Goal: Task Accomplishment & Management: Manage account settings

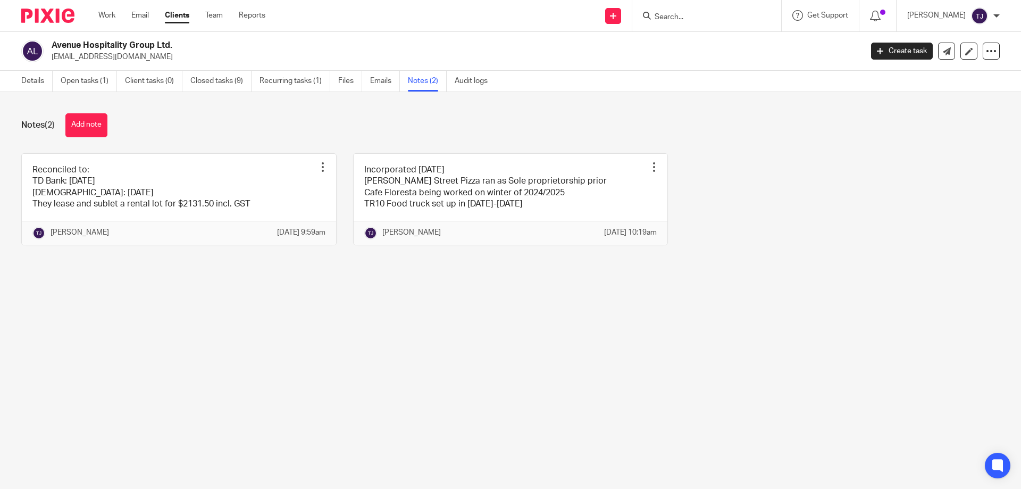
click at [47, 18] on img at bounding box center [47, 16] width 53 height 14
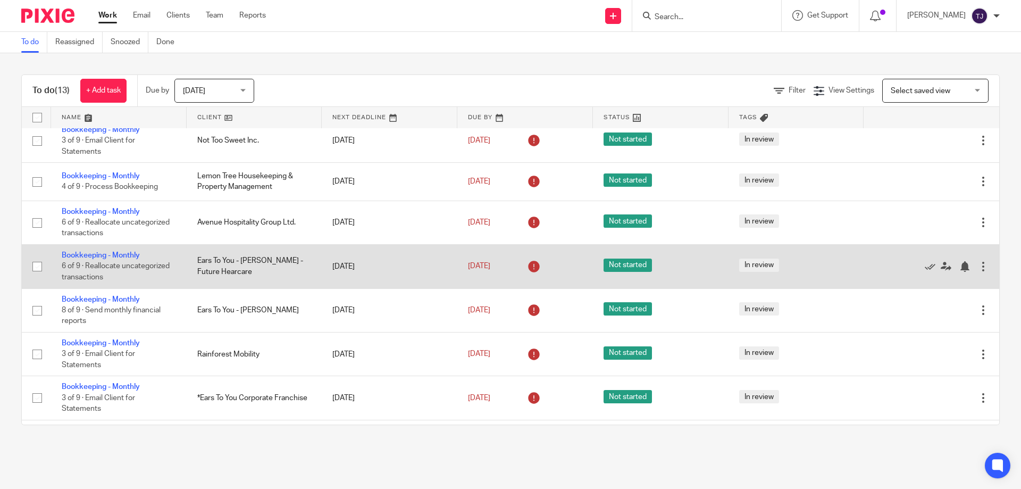
scroll to position [106, 0]
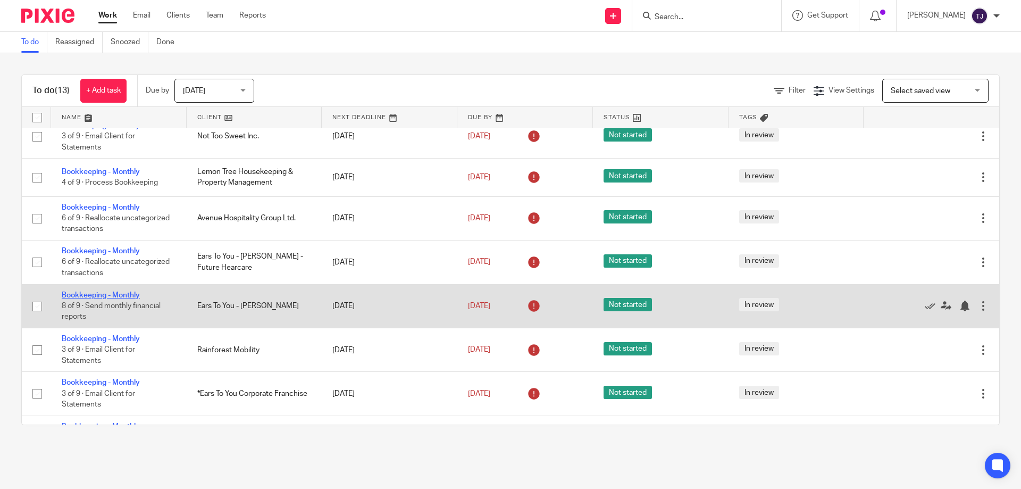
click at [106, 293] on link "Bookkeeping - Monthly" at bounding box center [101, 294] width 78 height 7
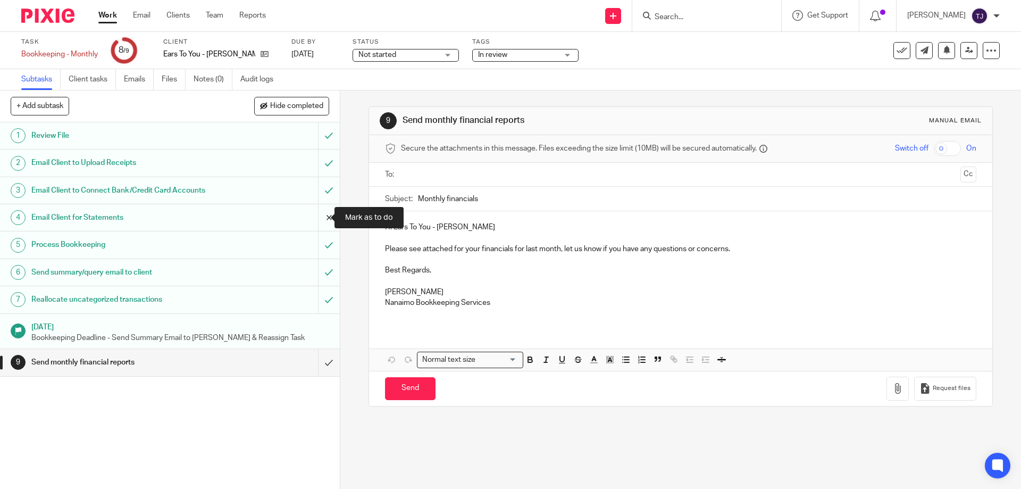
click at [316, 217] on input "submit" at bounding box center [170, 217] width 340 height 27
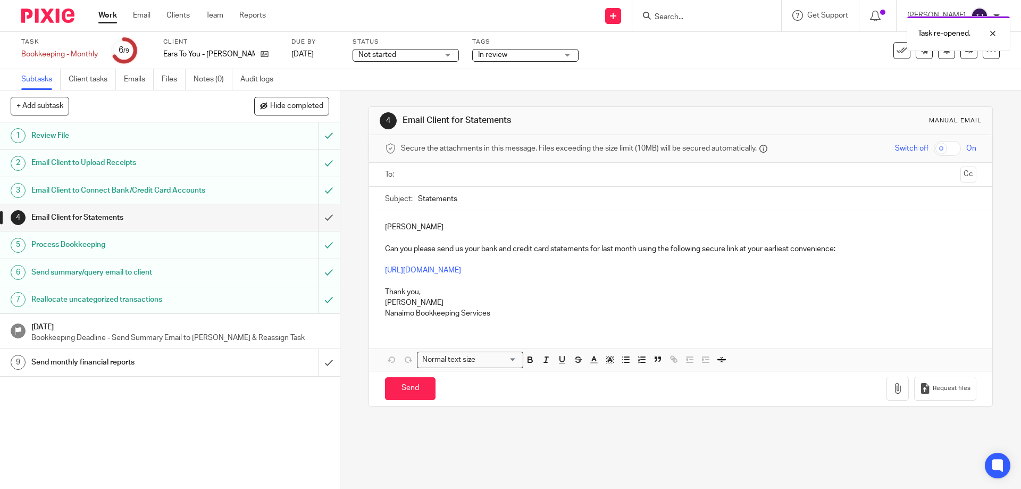
click at [421, 175] on input "text" at bounding box center [680, 175] width 551 height 12
click at [379, 227] on div "James Can you please send us your bank and credit card statements for last mont…" at bounding box center [680, 270] width 623 height 115
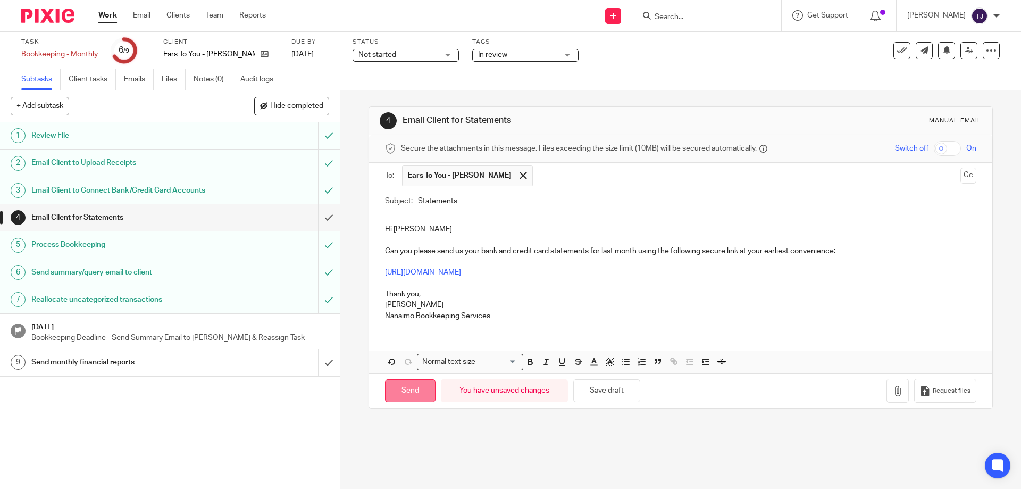
click at [401, 395] on input "Send" at bounding box center [410, 390] width 51 height 23
type input "Sent"
click at [49, 12] on img at bounding box center [47, 16] width 53 height 14
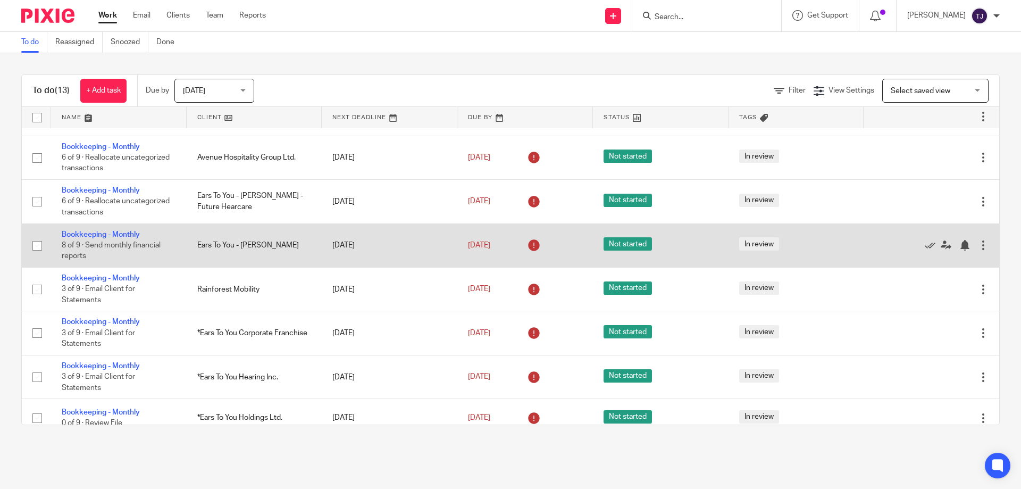
scroll to position [213, 0]
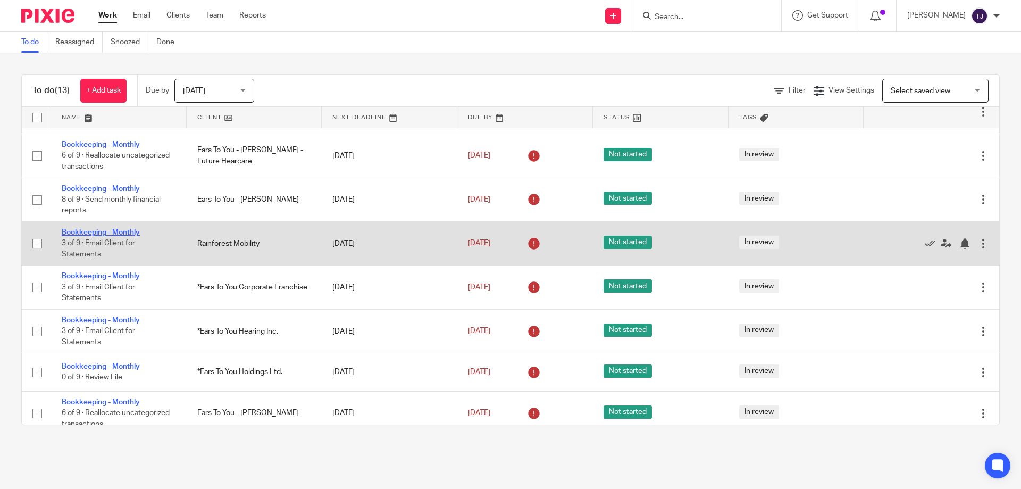
click at [112, 229] on link "Bookkeeping - Monthly" at bounding box center [101, 232] width 78 height 7
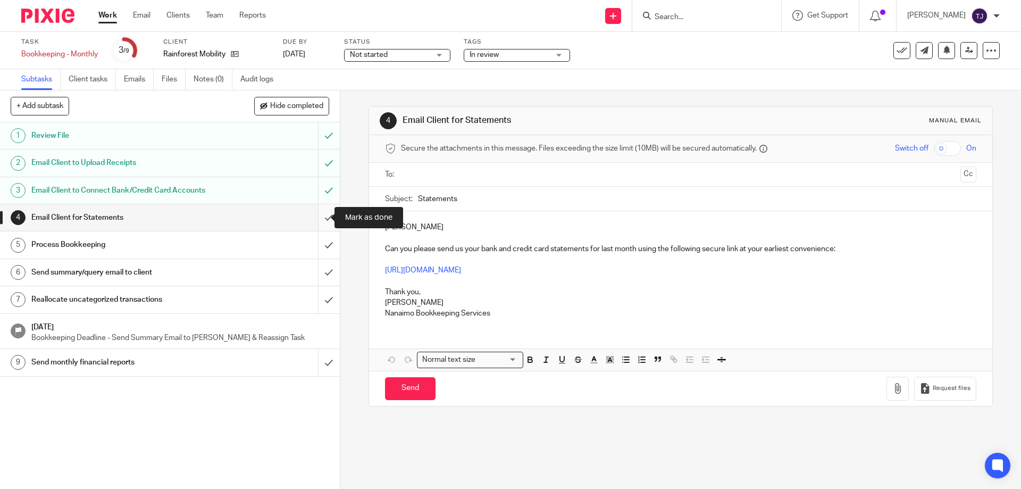
click at [321, 216] on input "submit" at bounding box center [170, 217] width 340 height 27
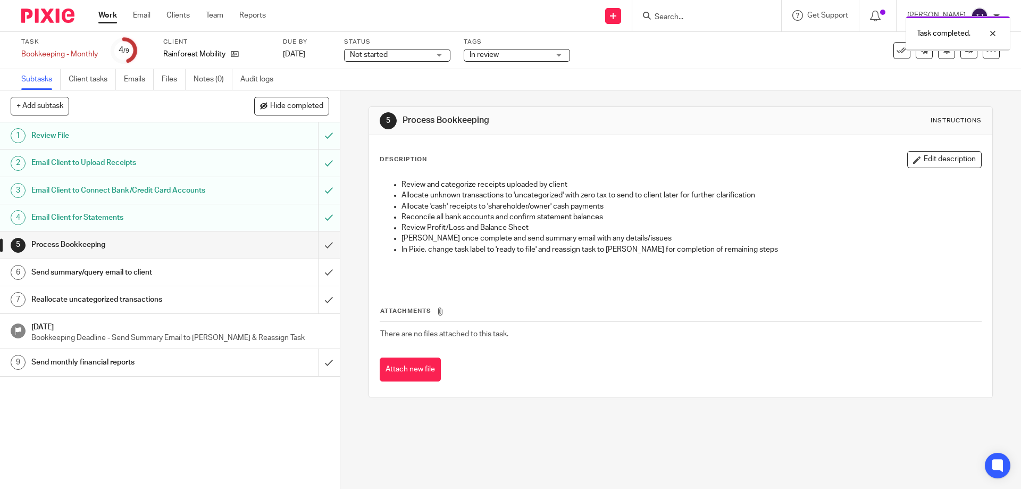
click at [318, 243] on input "submit" at bounding box center [170, 244] width 340 height 27
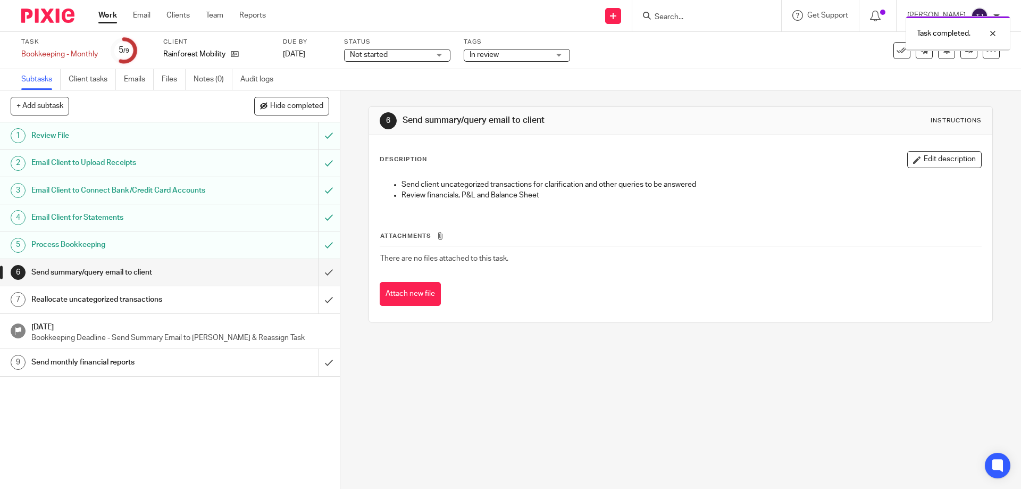
click at [316, 275] on input "submit" at bounding box center [170, 272] width 340 height 27
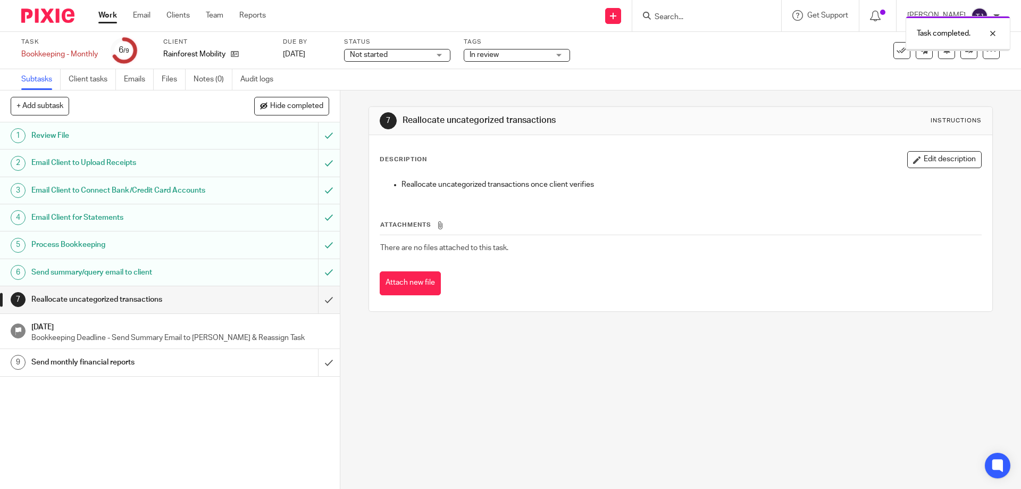
click at [316, 297] on input "submit" at bounding box center [170, 299] width 340 height 27
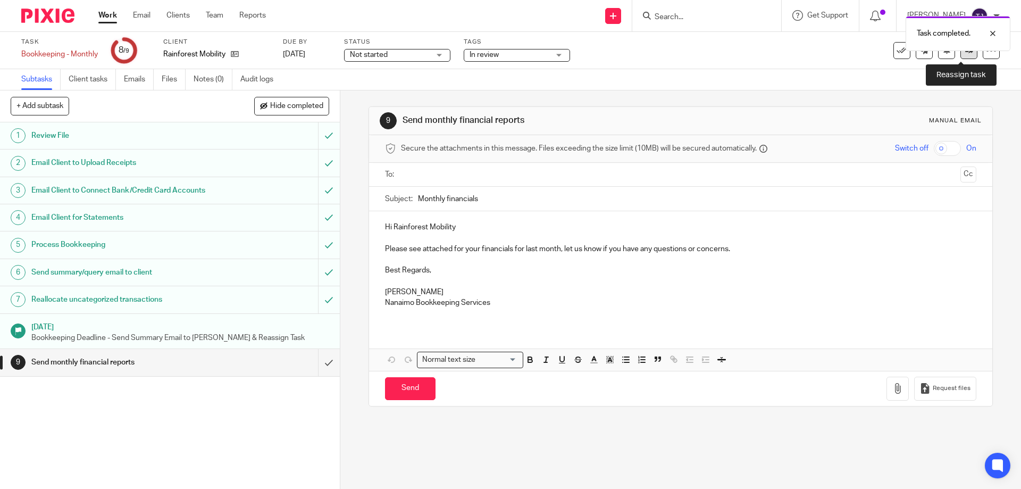
click at [960, 56] on link at bounding box center [968, 50] width 17 height 17
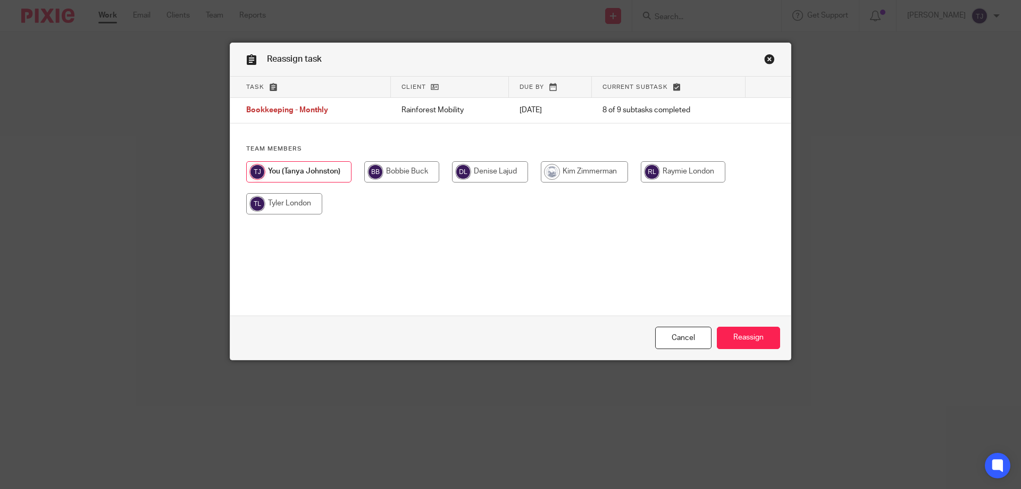
click at [588, 175] on input "radio" at bounding box center [584, 171] width 87 height 21
radio input "true"
click at [722, 340] on input "Reassign" at bounding box center [748, 337] width 63 height 23
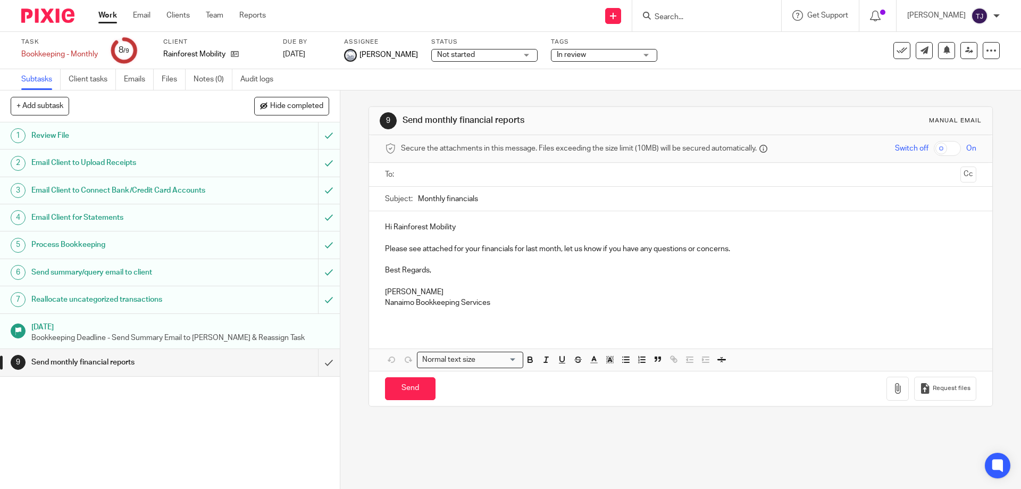
drag, startPoint x: 63, startPoint y: 14, endPoint x: 76, endPoint y: 13, distance: 13.3
click at [63, 14] on img at bounding box center [47, 16] width 53 height 14
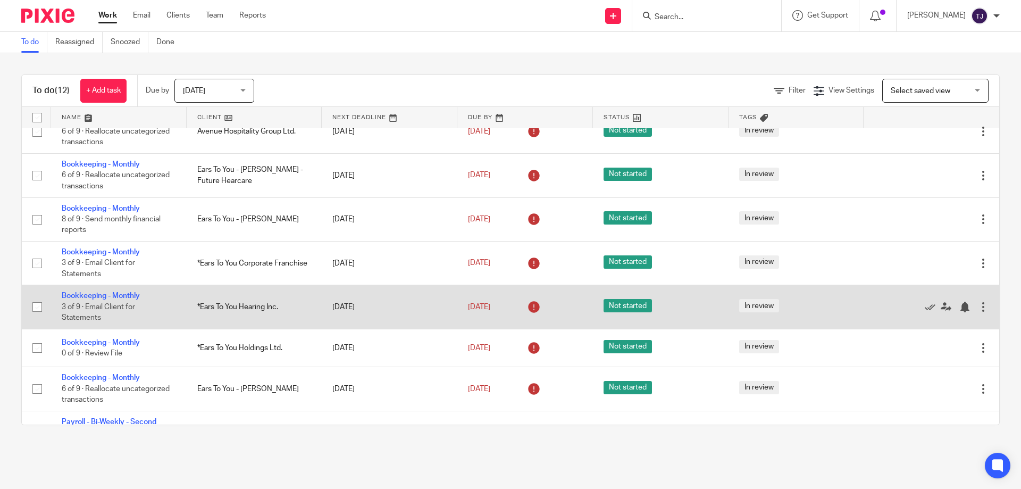
scroll to position [234, 0]
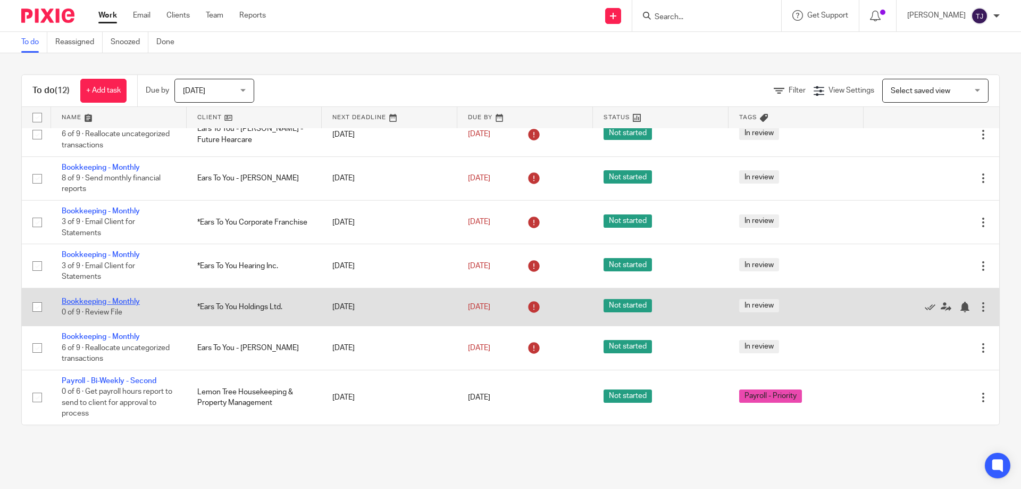
click at [123, 300] on link "Bookkeeping - Monthly" at bounding box center [101, 301] width 78 height 7
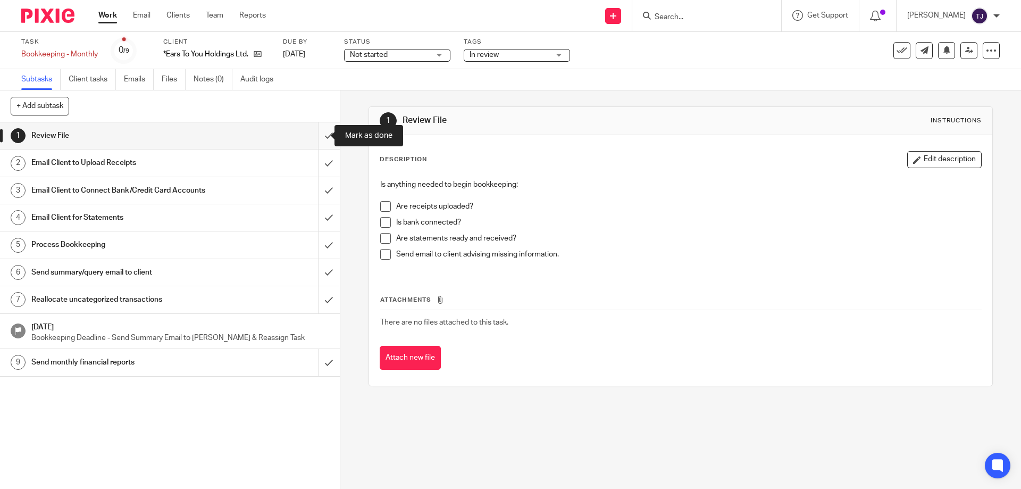
click at [320, 129] on input "submit" at bounding box center [170, 135] width 340 height 27
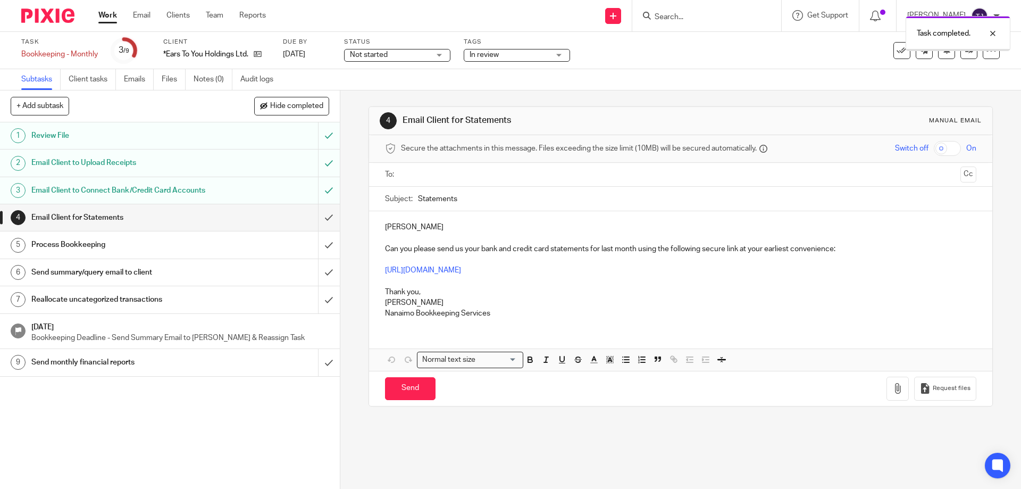
click at [314, 217] on input "submit" at bounding box center [170, 217] width 340 height 27
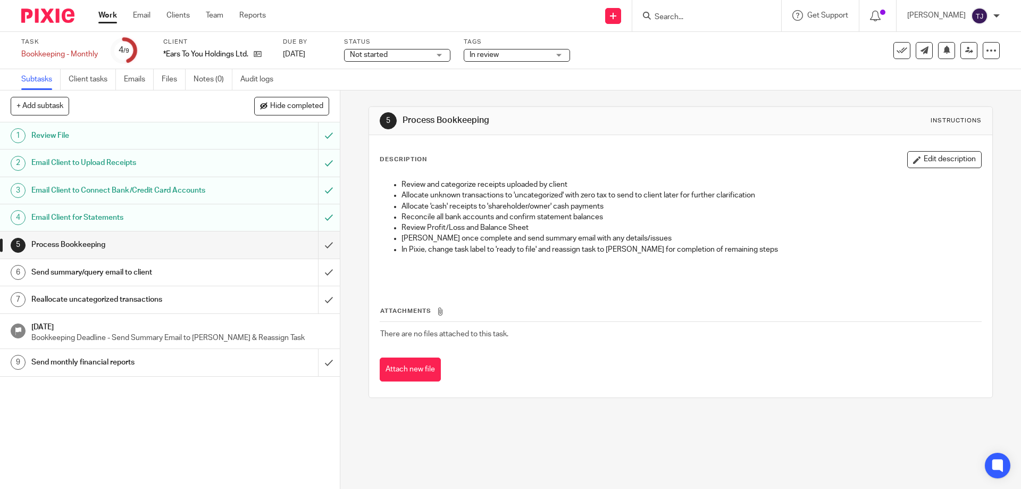
click at [318, 241] on input "submit" at bounding box center [170, 244] width 340 height 27
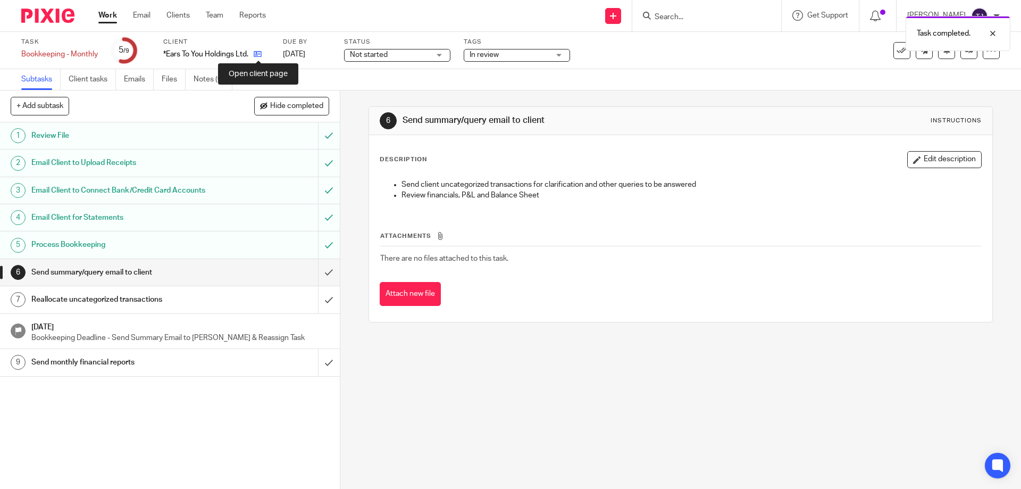
click at [257, 55] on icon at bounding box center [258, 54] width 8 height 8
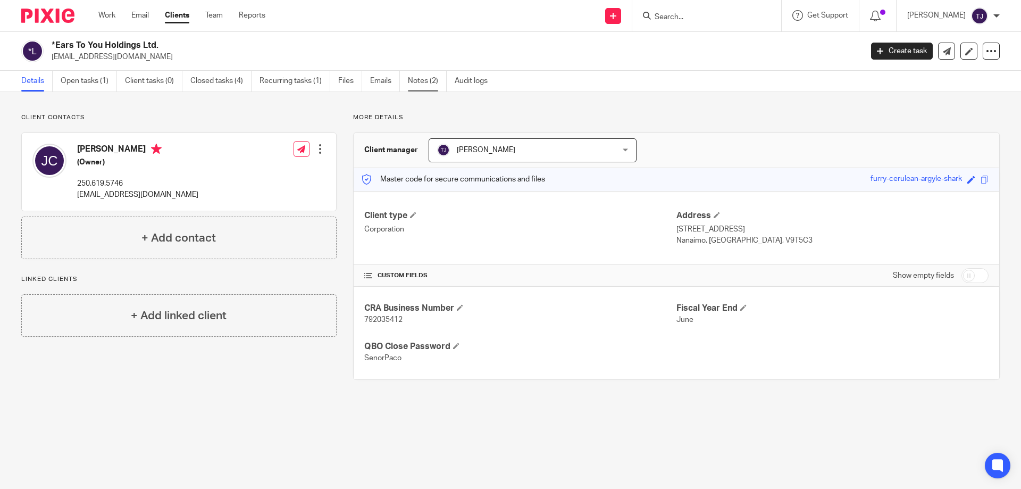
click at [421, 78] on link "Notes (2)" at bounding box center [427, 81] width 39 height 21
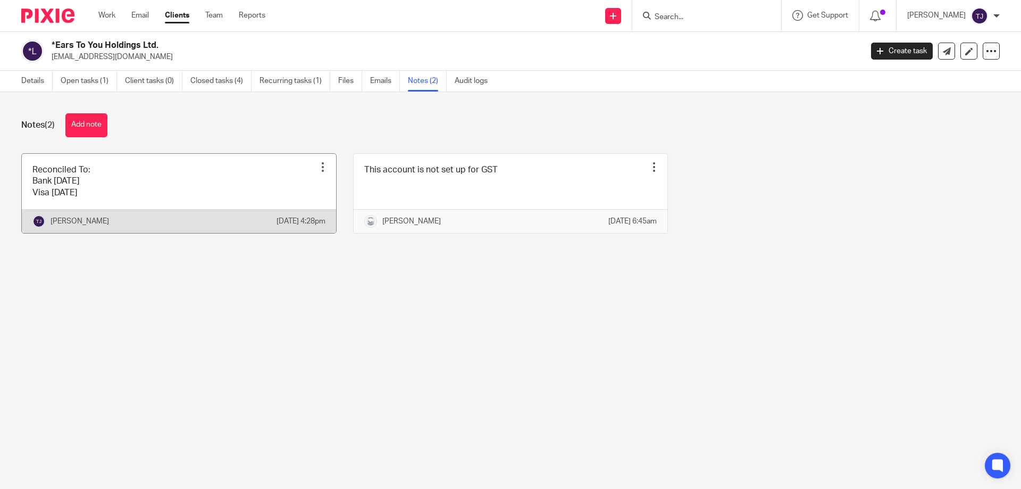
click at [94, 194] on link at bounding box center [179, 193] width 314 height 79
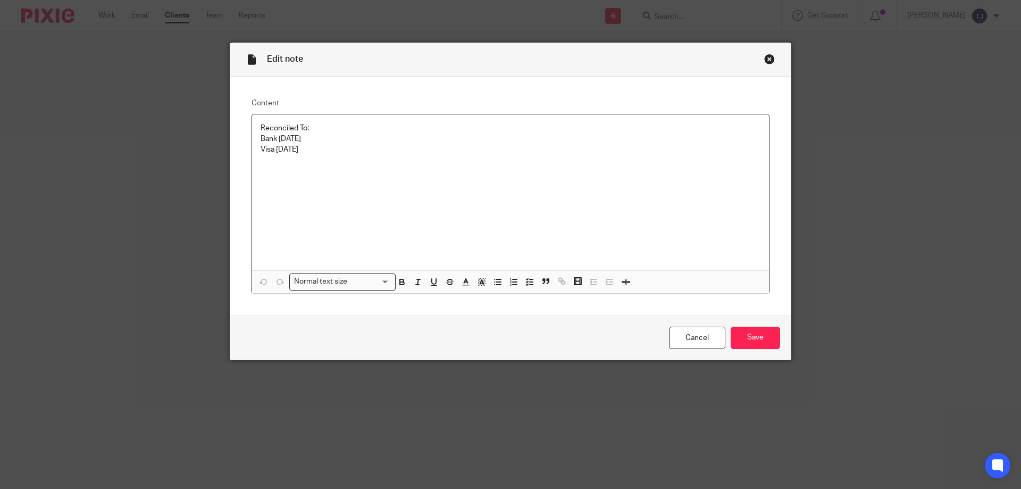
click at [313, 136] on p "Bank March 7" at bounding box center [510, 138] width 500 height 11
click at [301, 150] on p "Visa Mar 10" at bounding box center [510, 149] width 500 height 11
click at [749, 337] on input "Save" at bounding box center [754, 337] width 49 height 23
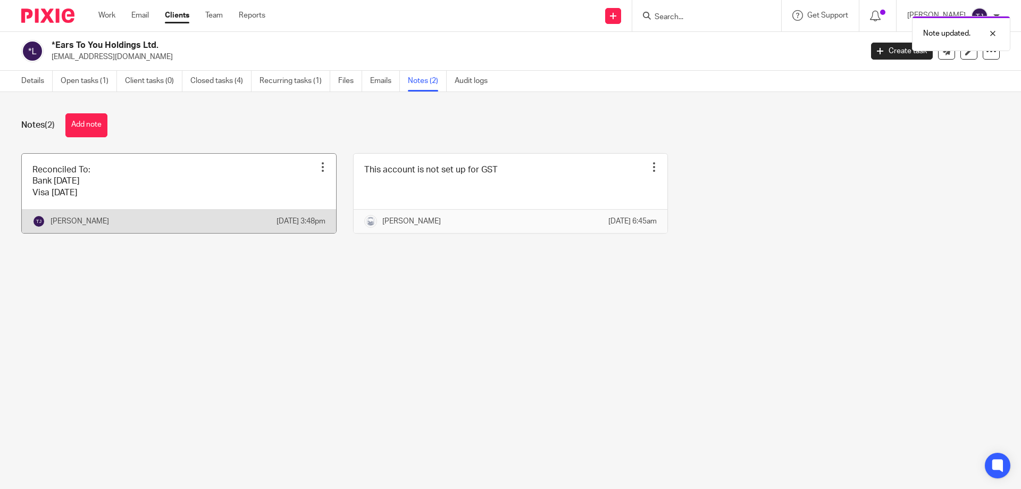
click at [103, 204] on link at bounding box center [179, 193] width 314 height 79
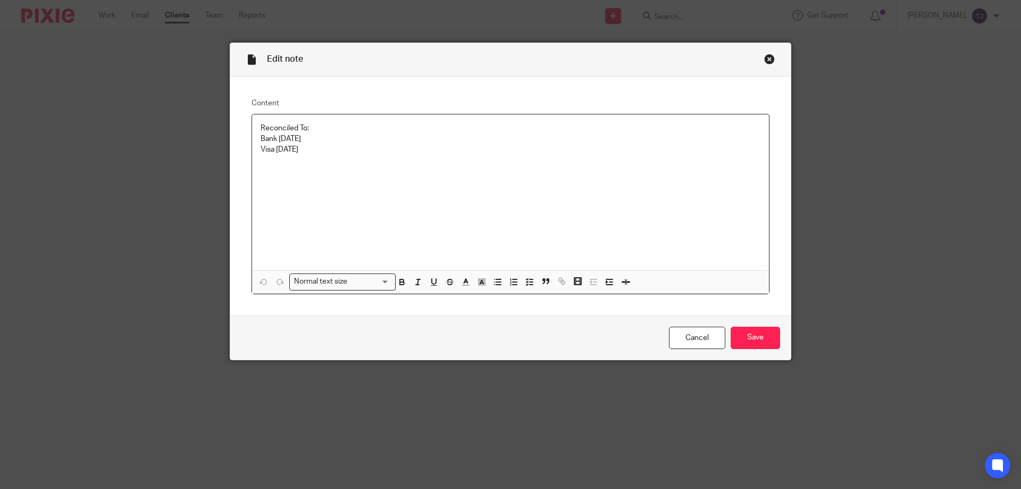
click at [286, 146] on p "Visa [DATE]" at bounding box center [510, 149] width 500 height 11
click at [758, 342] on input "Save" at bounding box center [754, 337] width 49 height 23
